Goal: Information Seeking & Learning: Learn about a topic

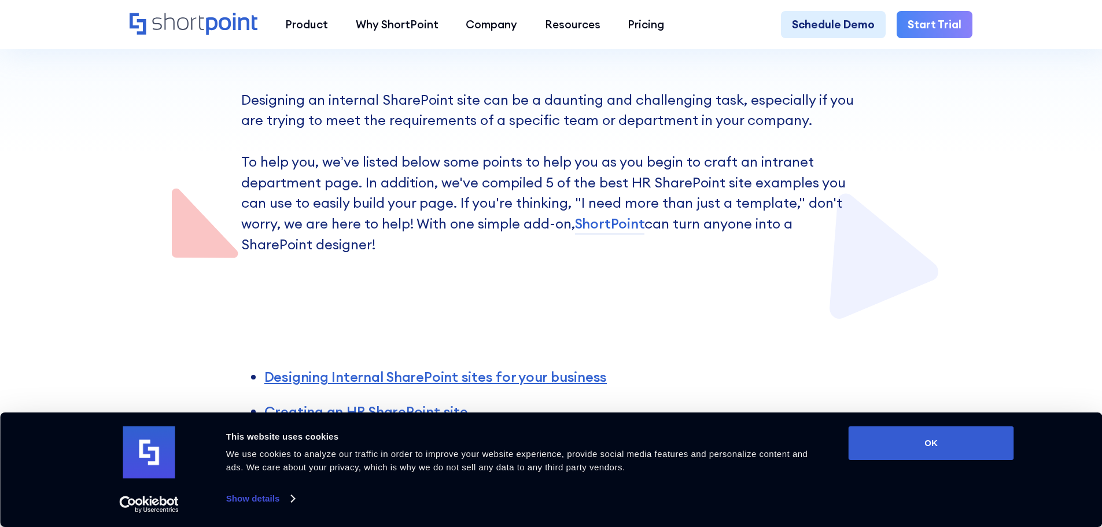
scroll to position [347, 0]
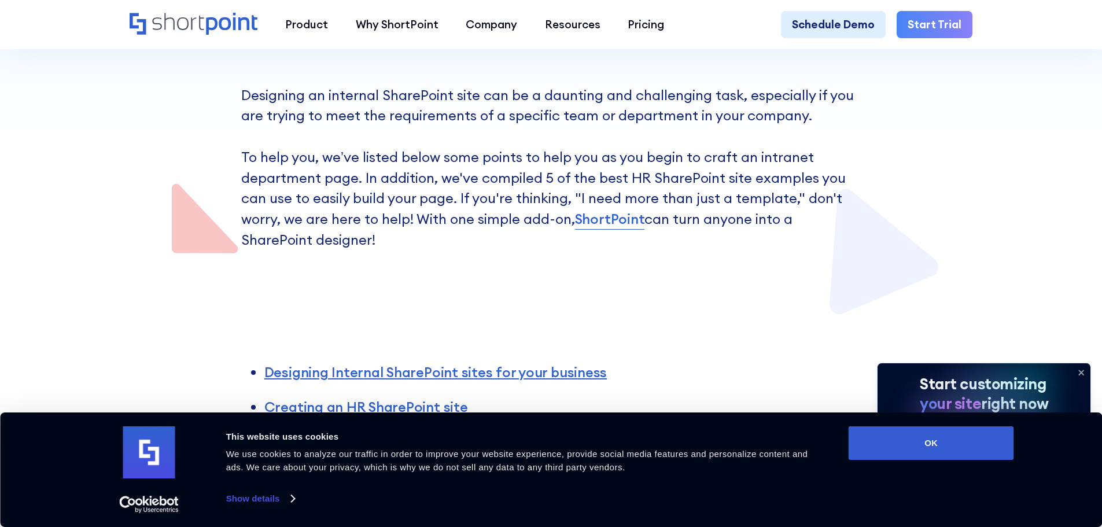
click at [610, 225] on link "ShortPoint" at bounding box center [610, 219] width 70 height 21
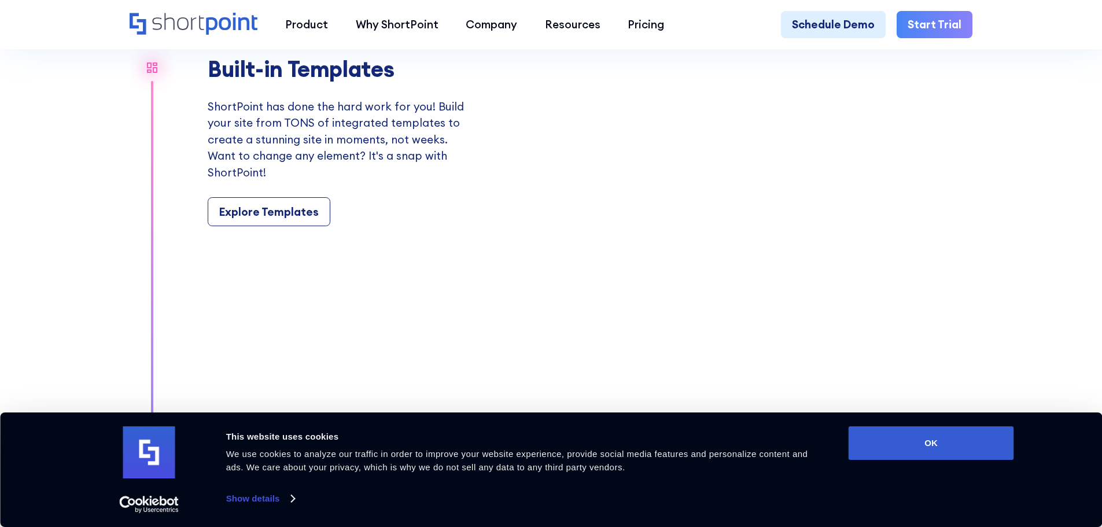
scroll to position [1330, 0]
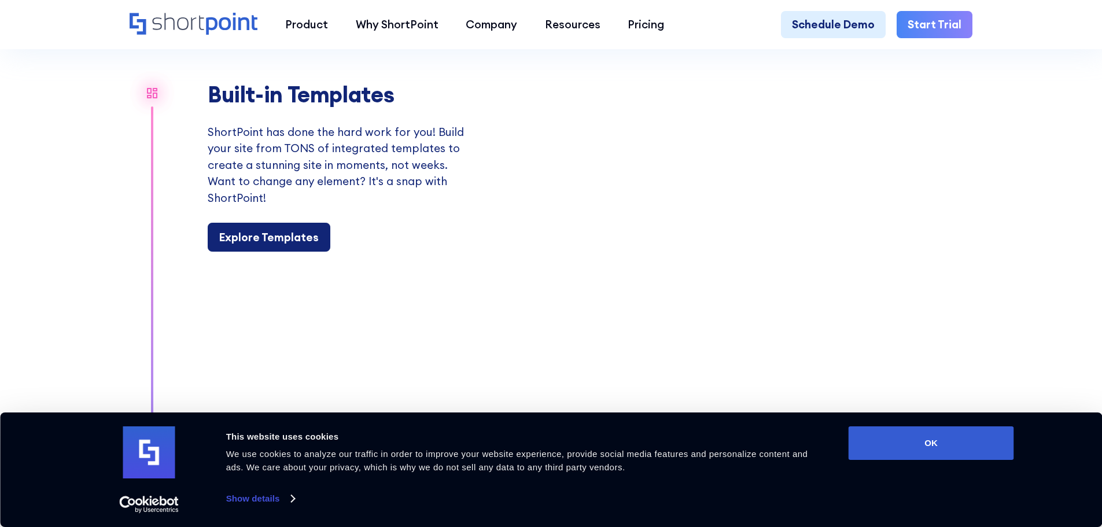
click at [282, 246] on div "Explore Templates" at bounding box center [268, 237] width 99 height 17
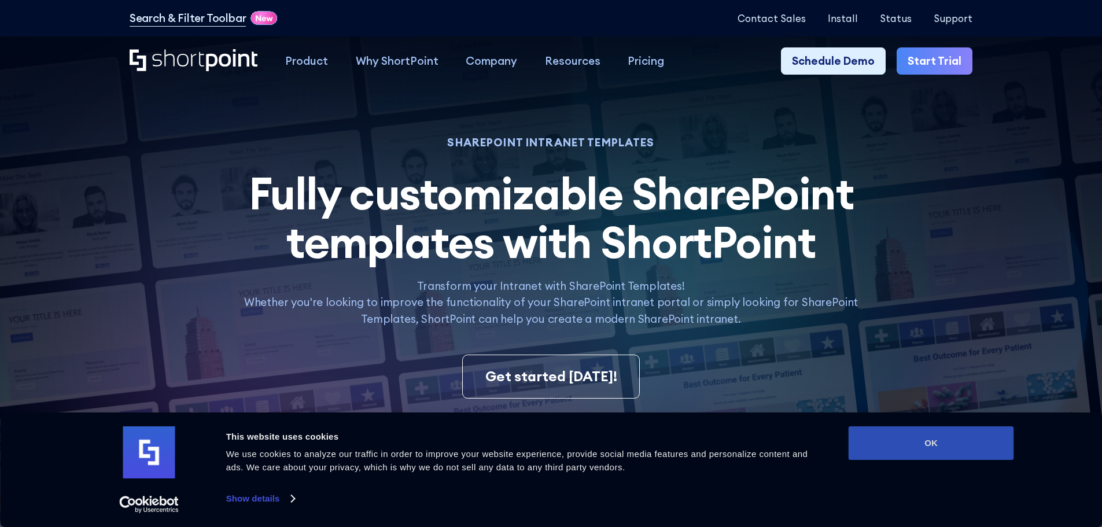
click at [922, 441] on button "OK" at bounding box center [930, 443] width 165 height 34
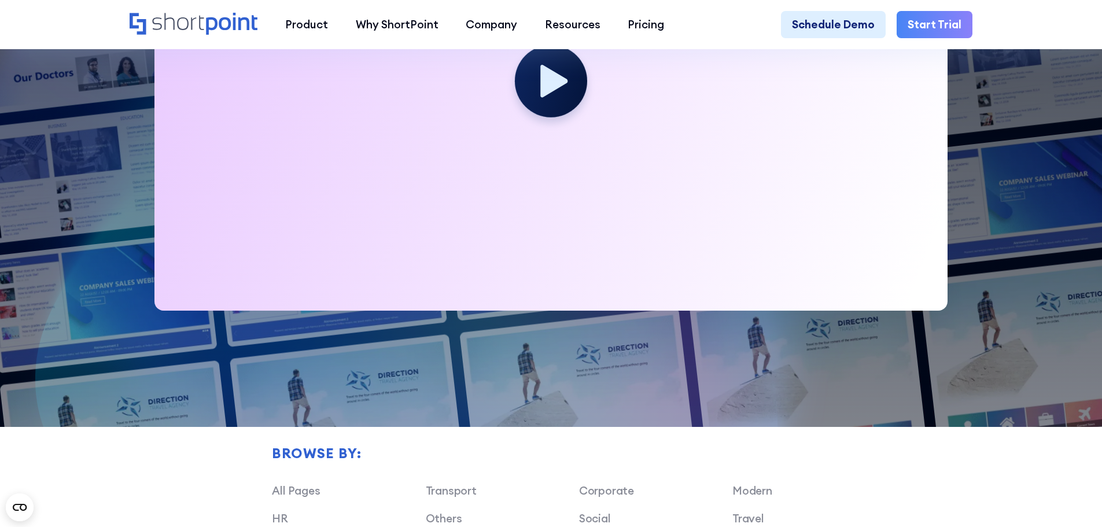
scroll to position [925, 0]
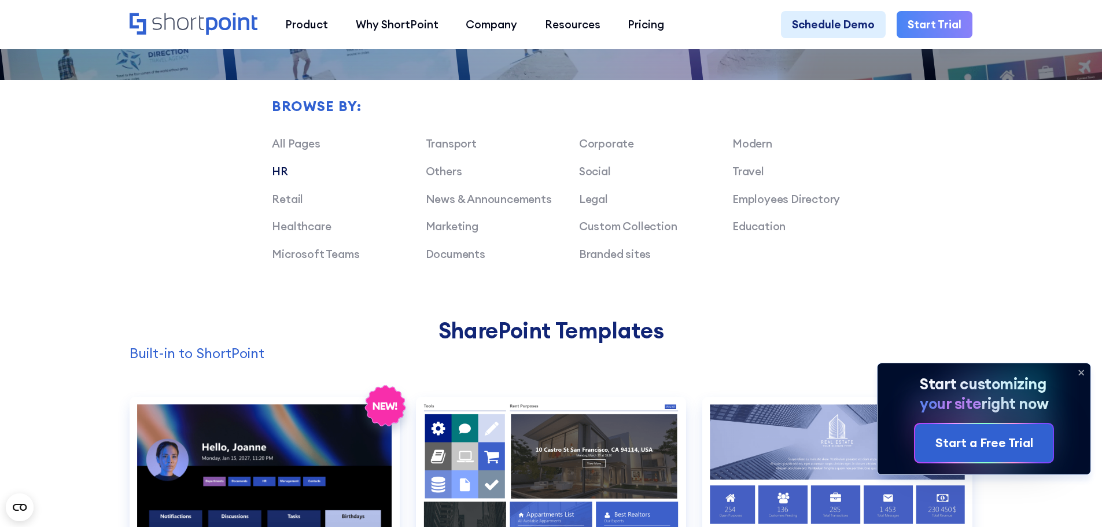
click at [281, 176] on link "HR" at bounding box center [280, 171] width 16 height 14
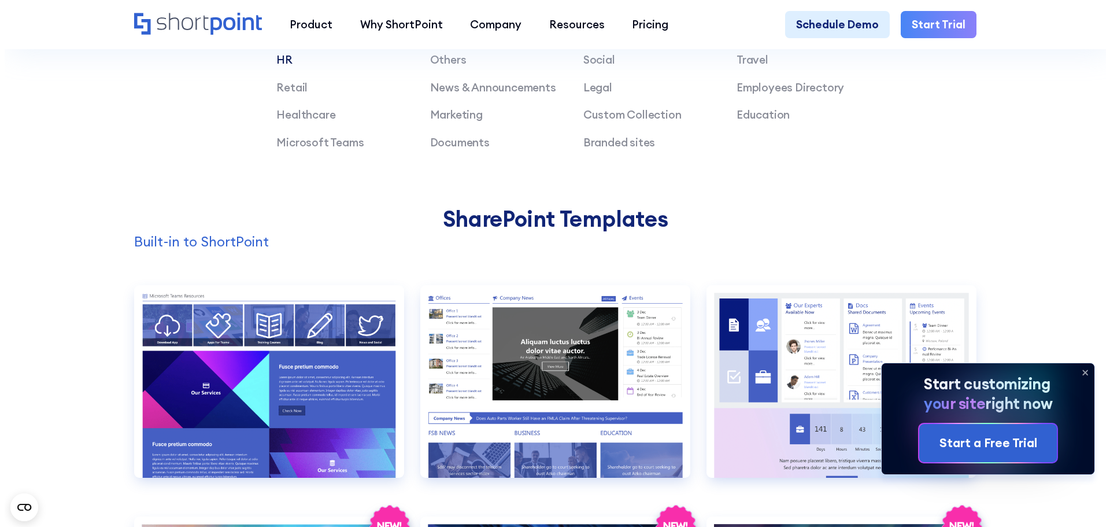
scroll to position [1041, 0]
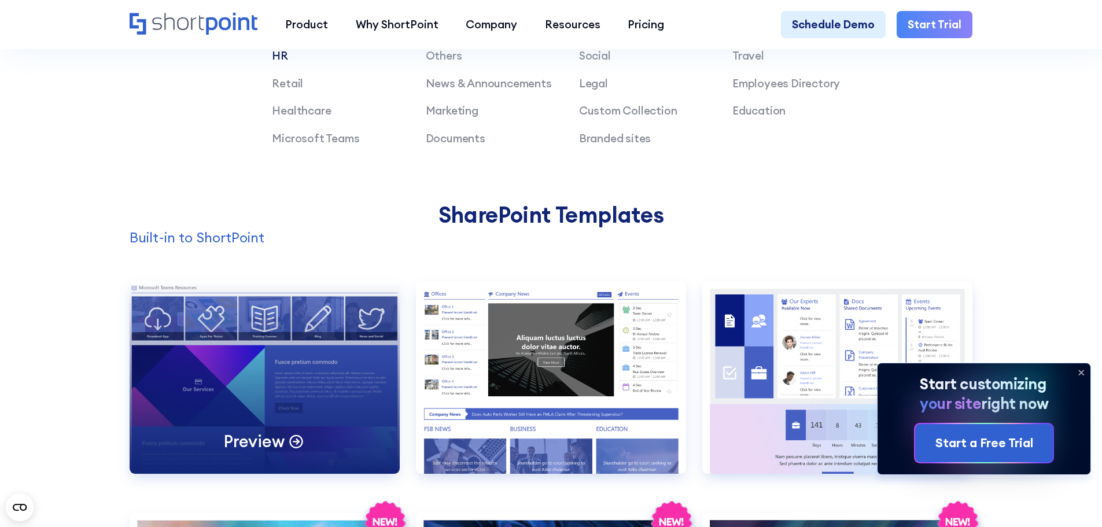
click at [287, 393] on div "Preview" at bounding box center [265, 377] width 270 height 193
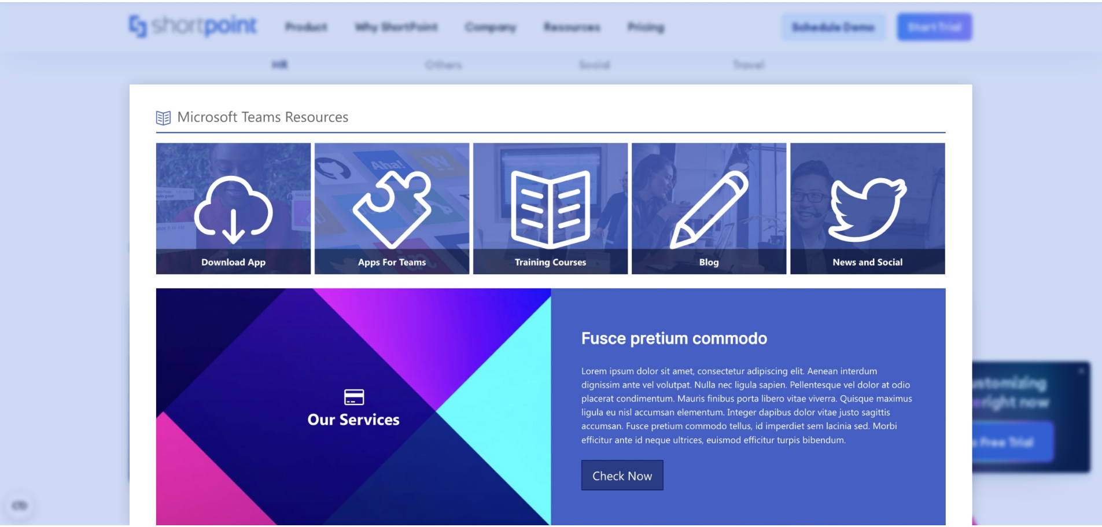
scroll to position [0, 0]
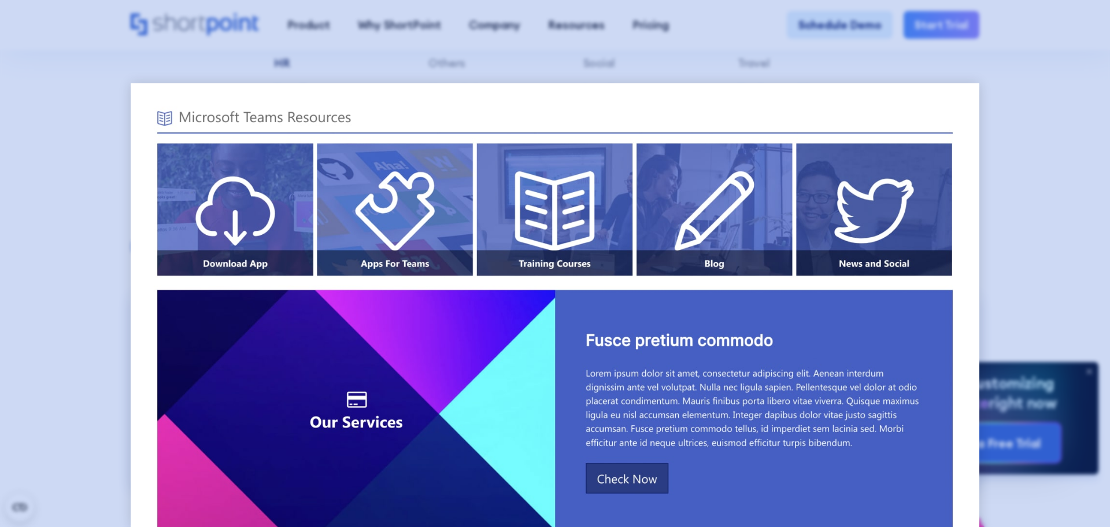
click at [1002, 71] on div at bounding box center [555, 263] width 1110 height 527
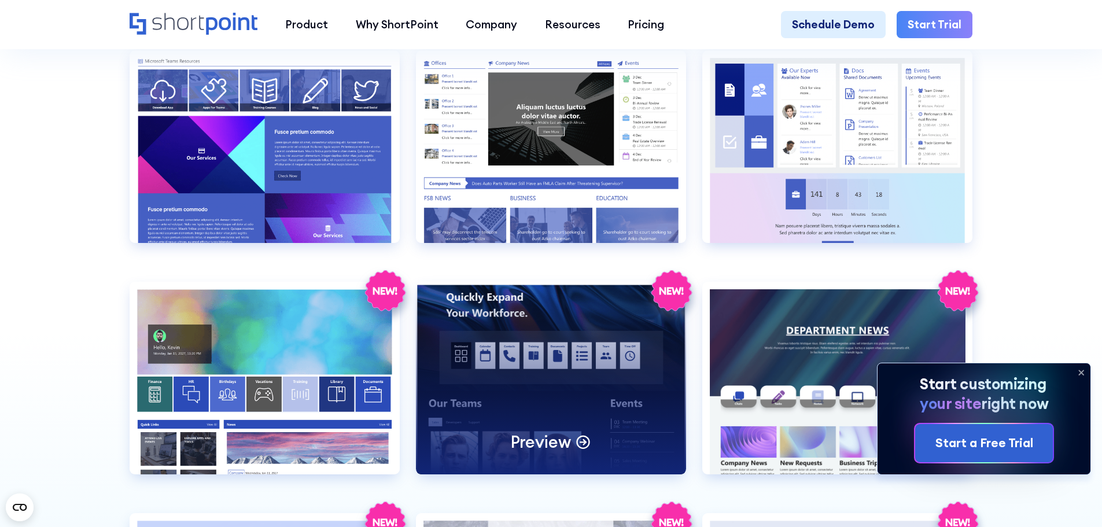
scroll to position [1272, 0]
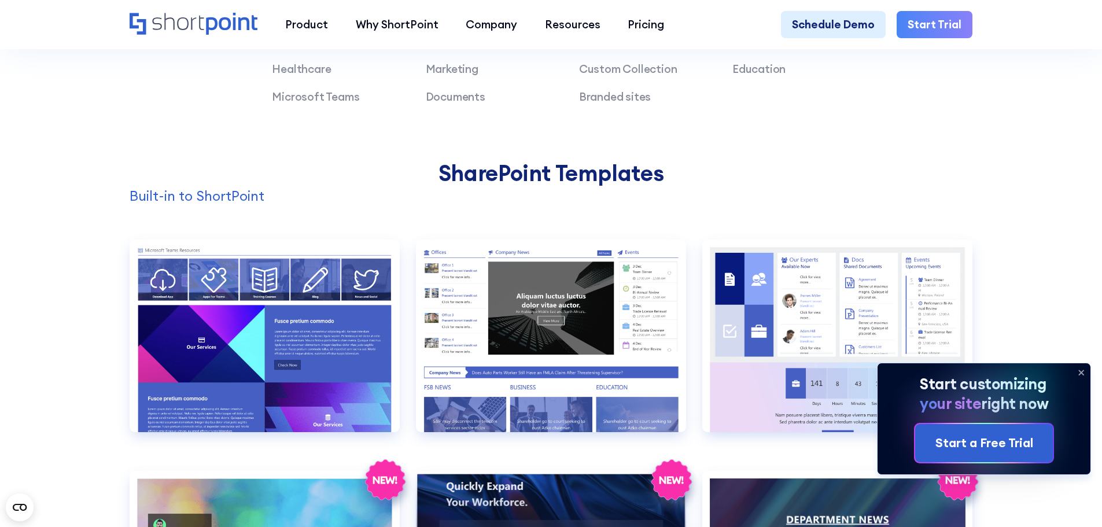
scroll to position [1041, 0]
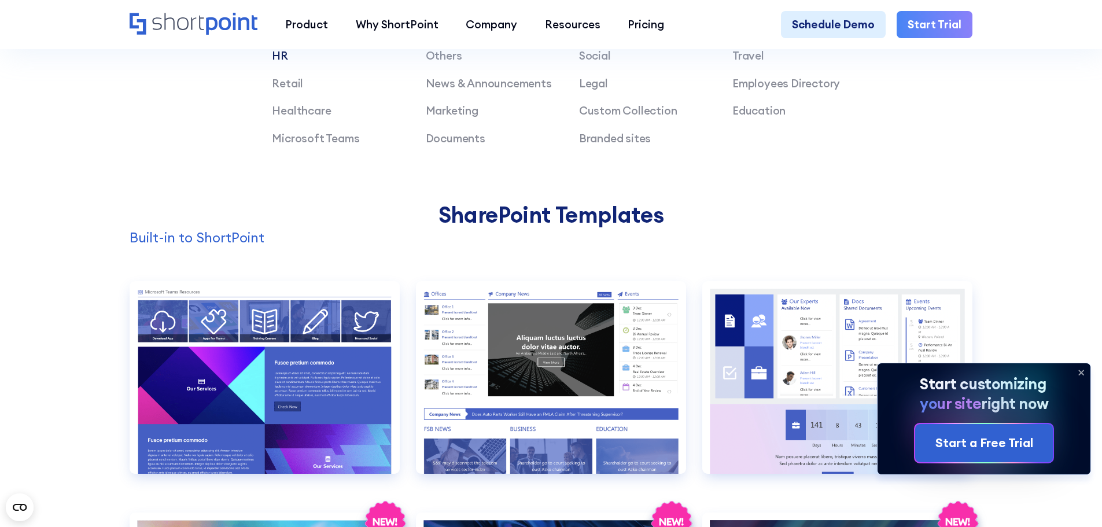
click at [276, 62] on link "HR" at bounding box center [280, 56] width 16 height 14
